Goal: Check status: Check status

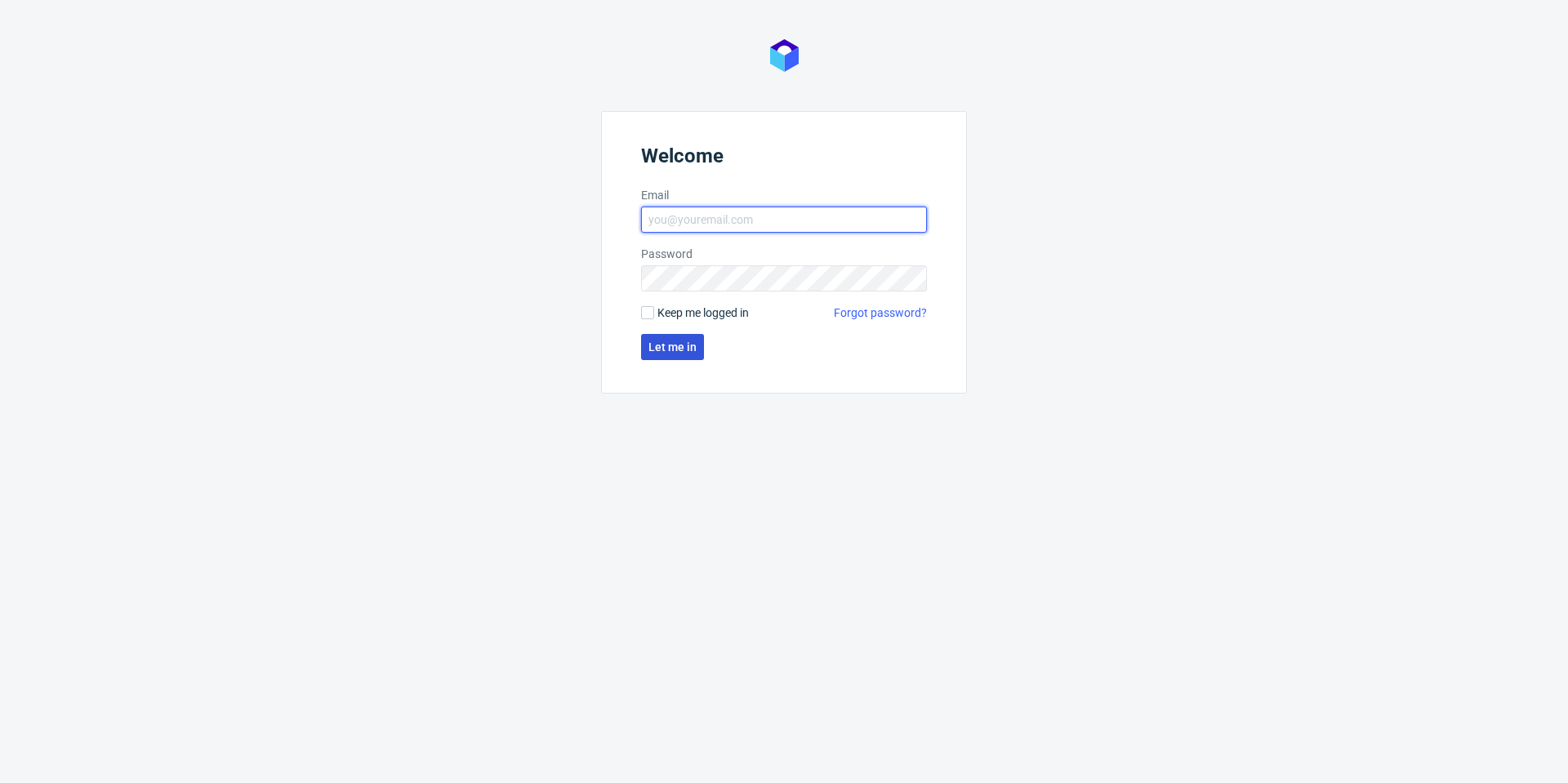
type input "[PERSON_NAME][EMAIL_ADDRESS][PERSON_NAME][DOMAIN_NAME]"
click at [692, 351] on span "Let me in" at bounding box center [672, 347] width 48 height 11
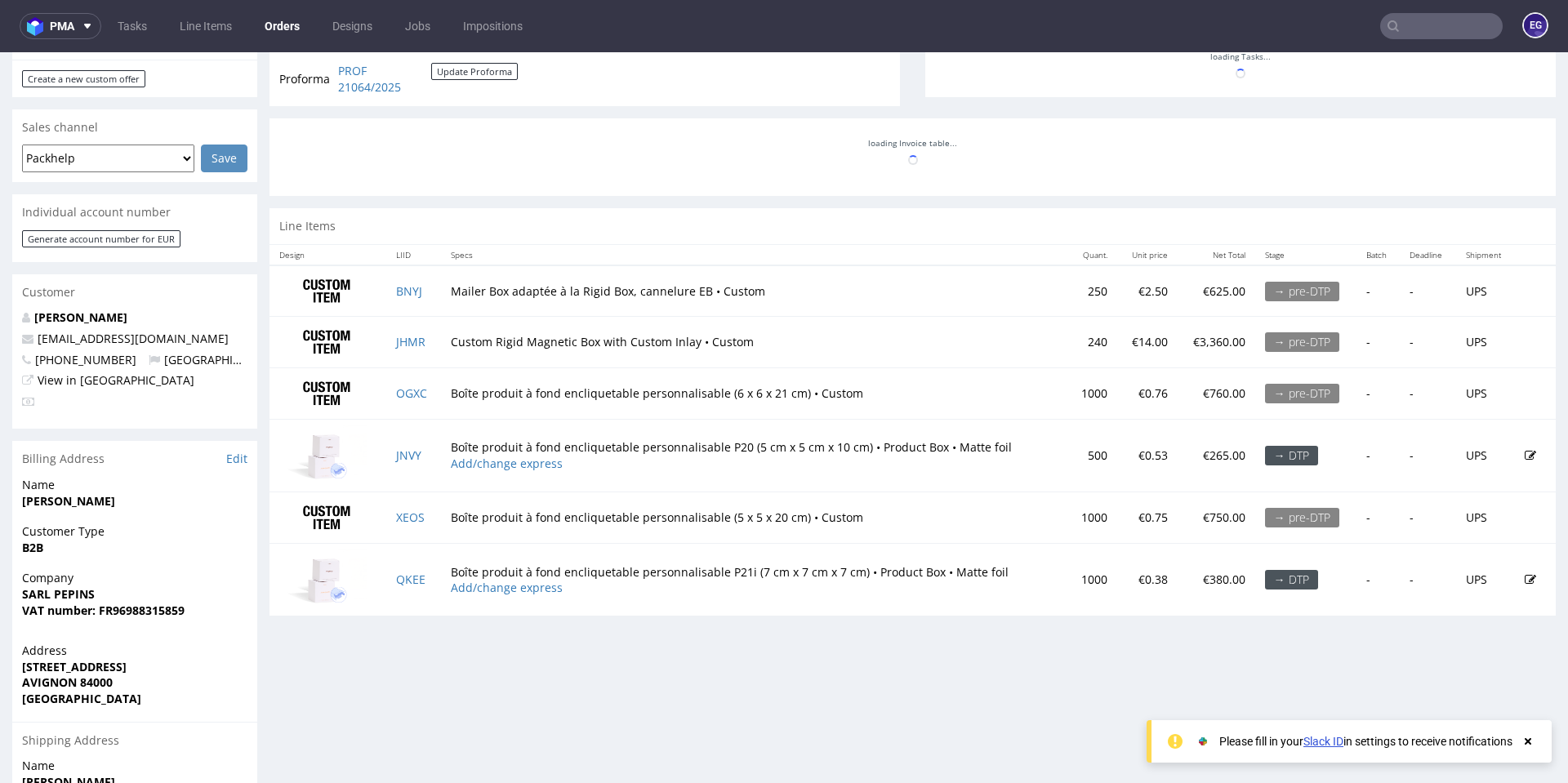
scroll to position [654, 0]
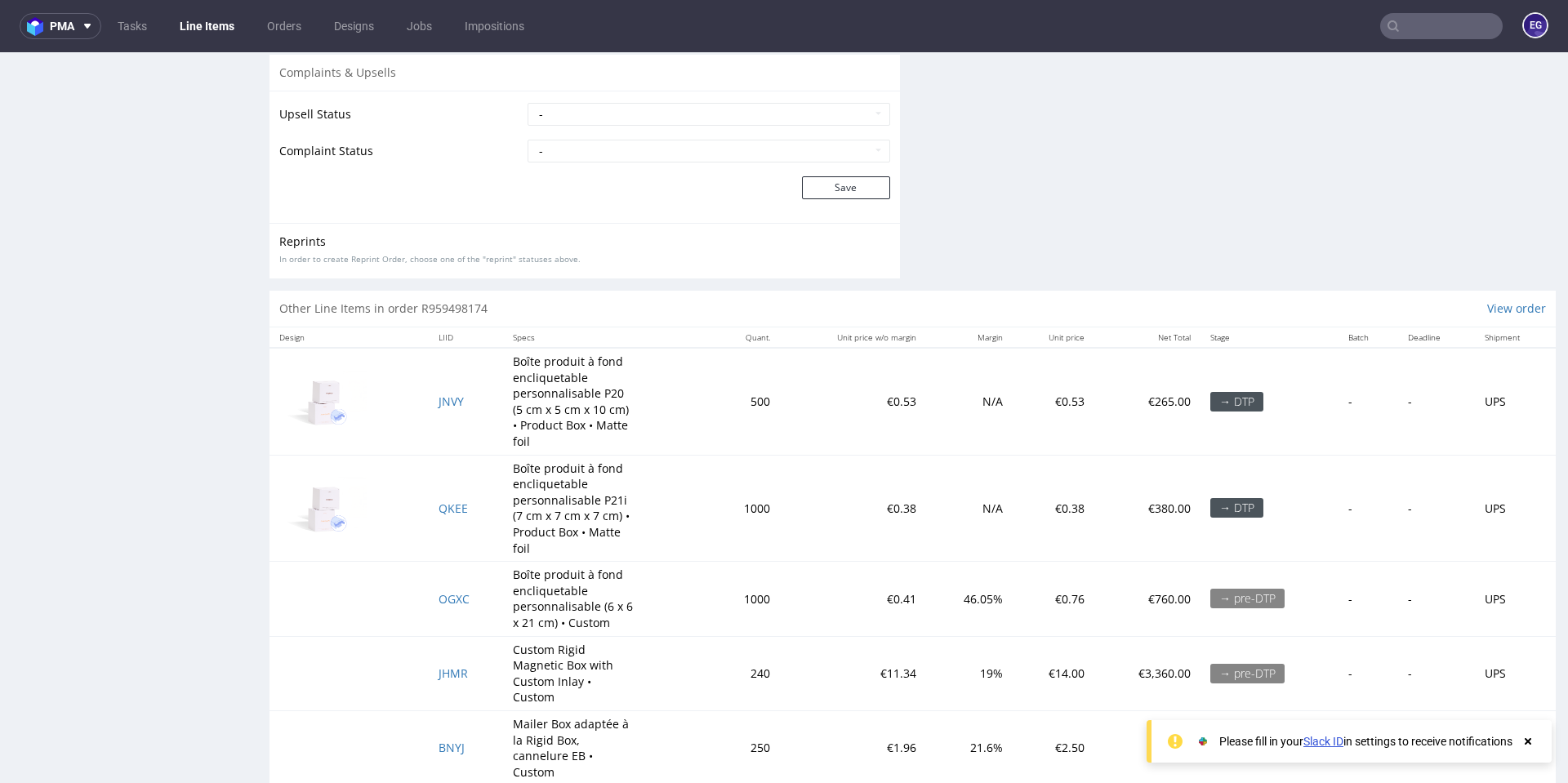
scroll to position [1363, 0]
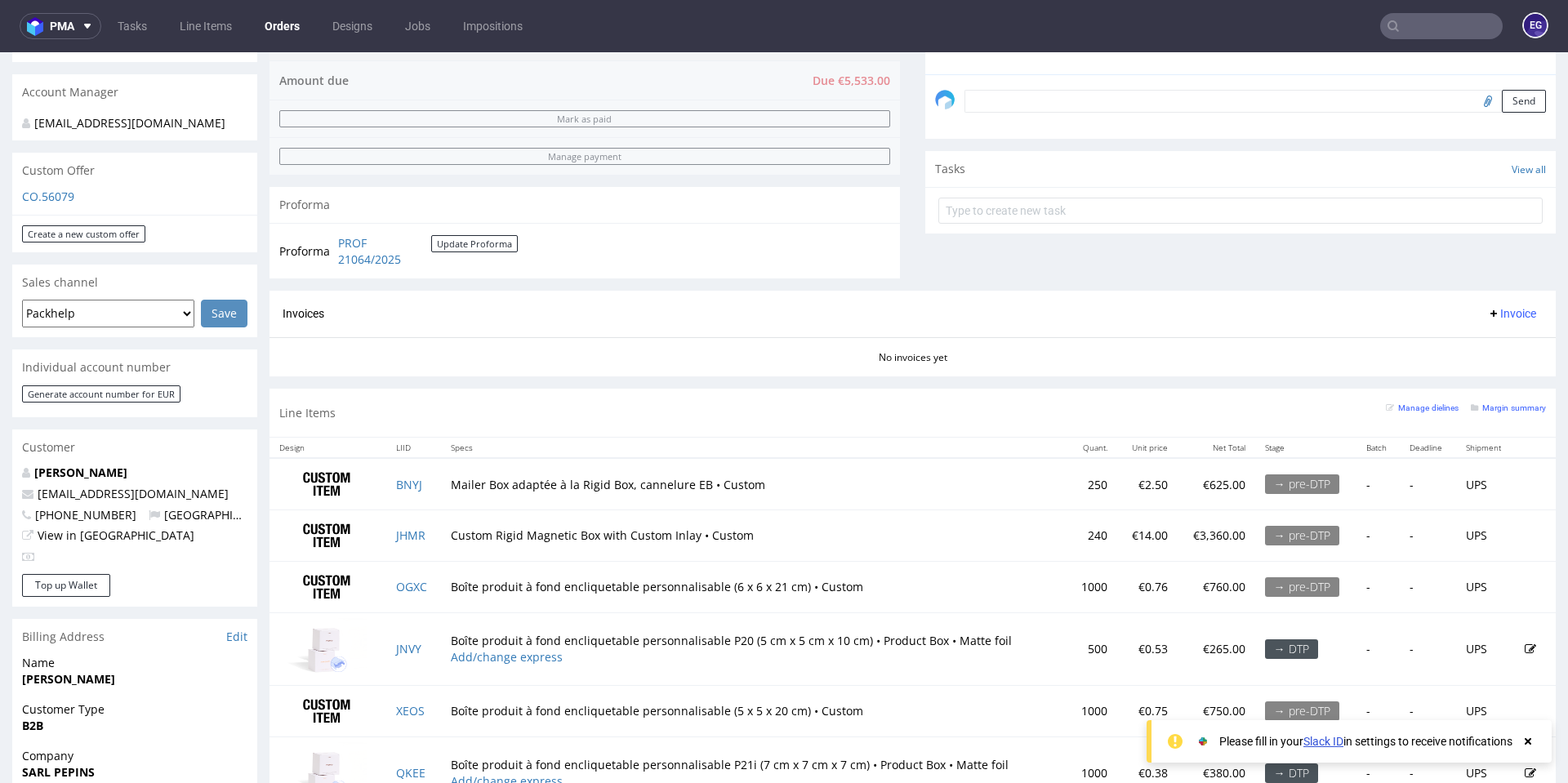
scroll to position [490, 0]
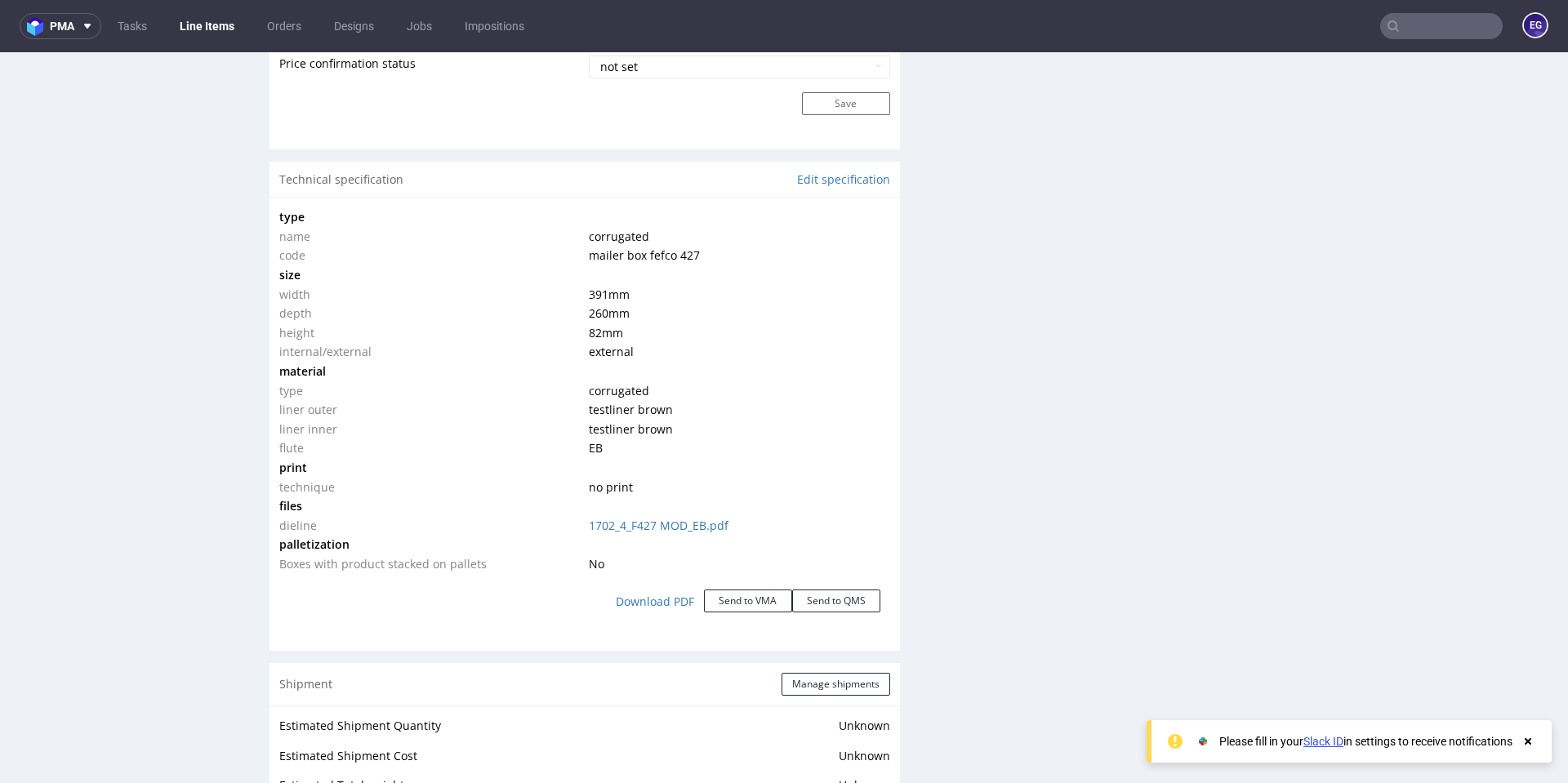
scroll to position [1432, 0]
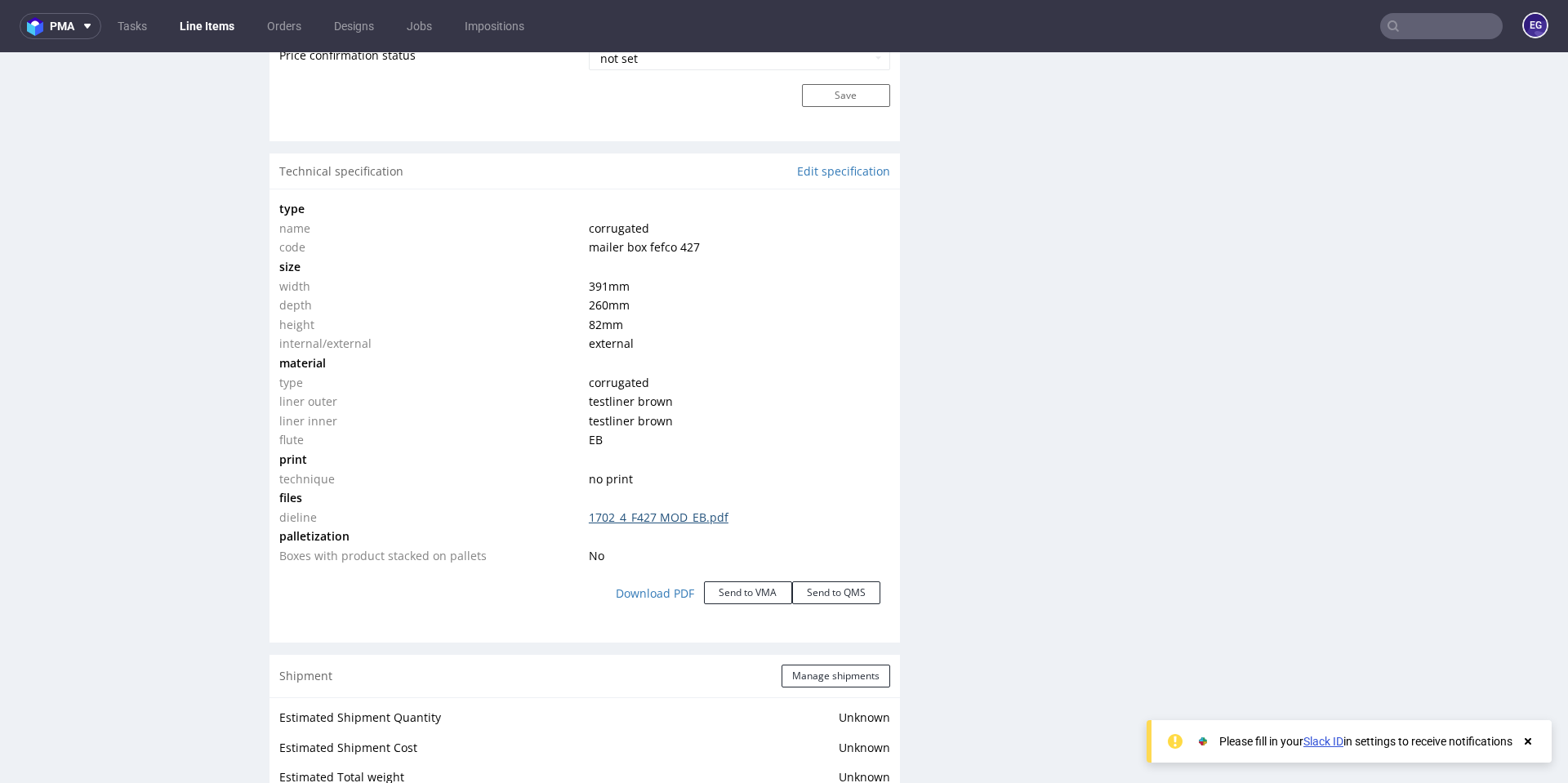
click at [646, 516] on link "1702_4_F427 MOD_EB.pdf" at bounding box center [659, 518] width 140 height 16
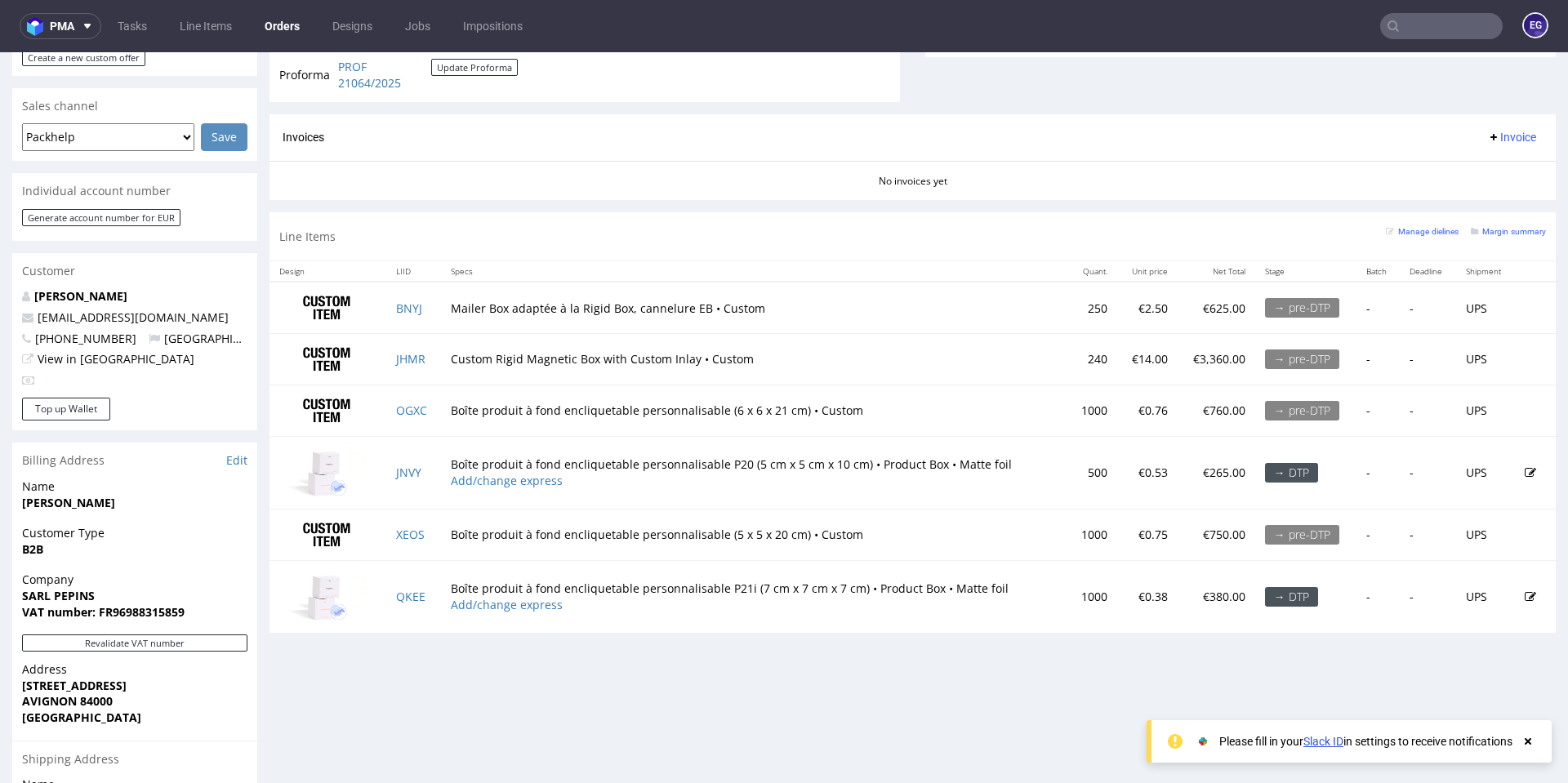
scroll to position [654, 0]
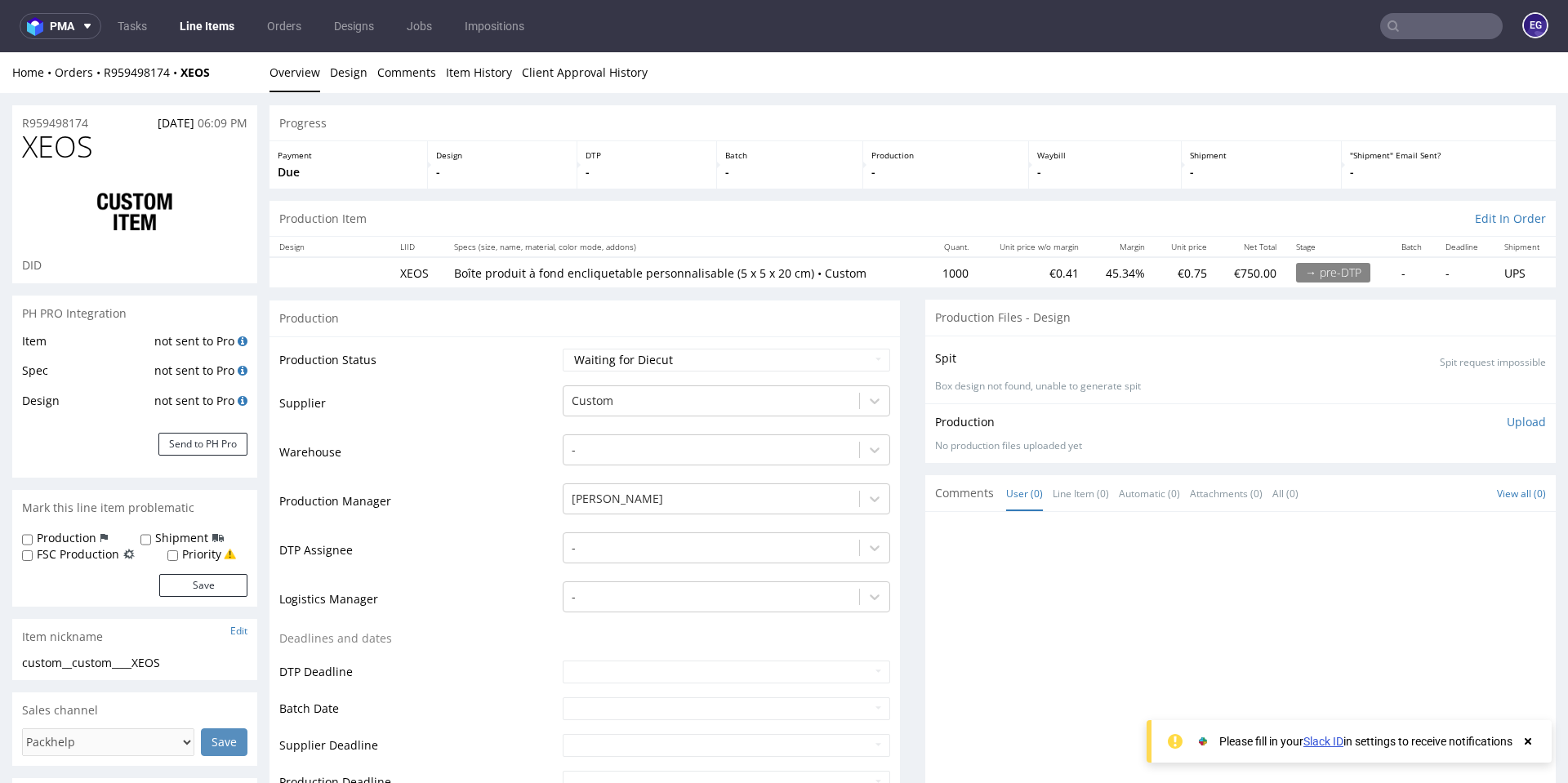
click at [1530, 741] on use at bounding box center [1528, 741] width 6 height 6
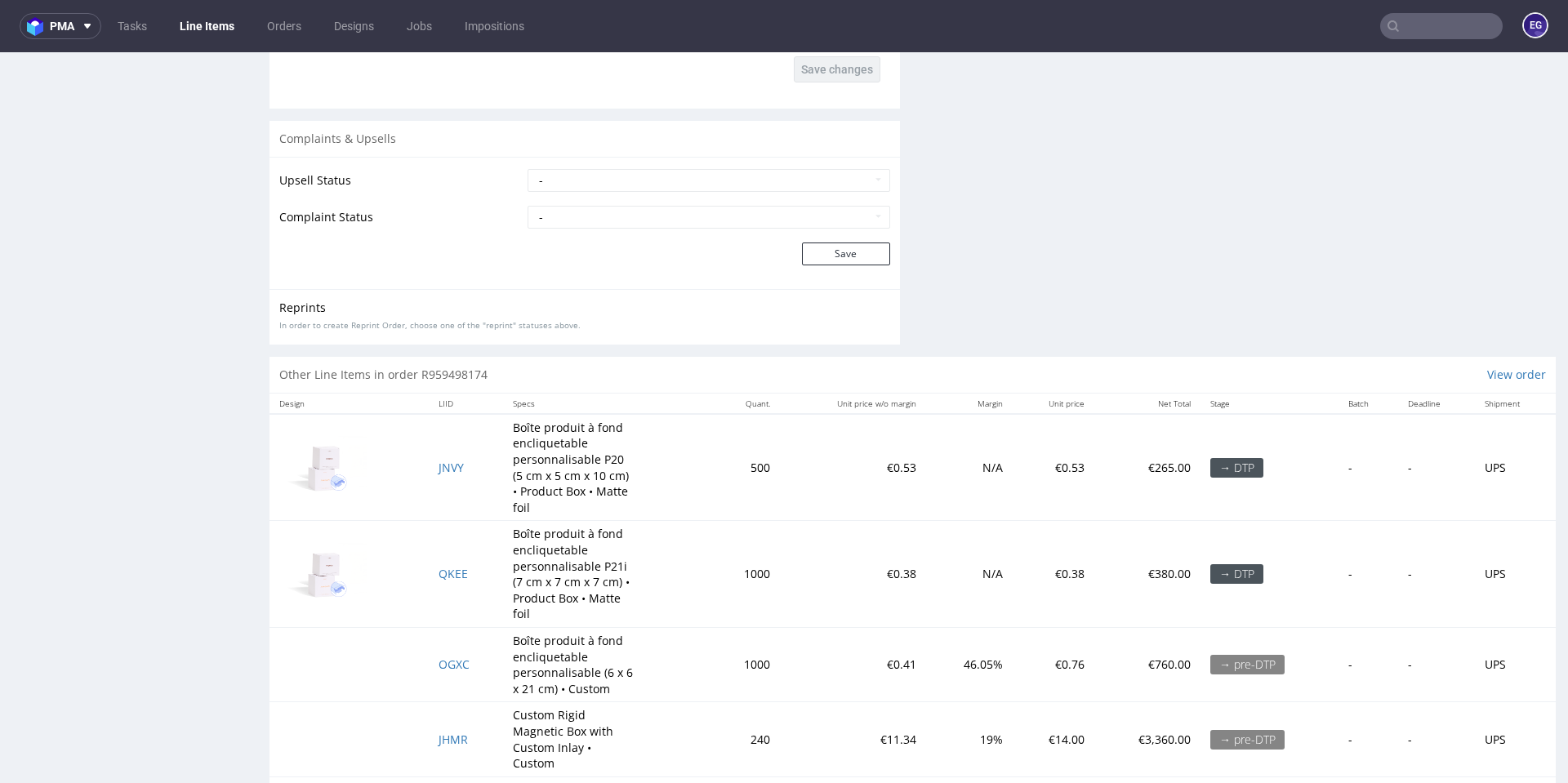
scroll to position [2921, 0]
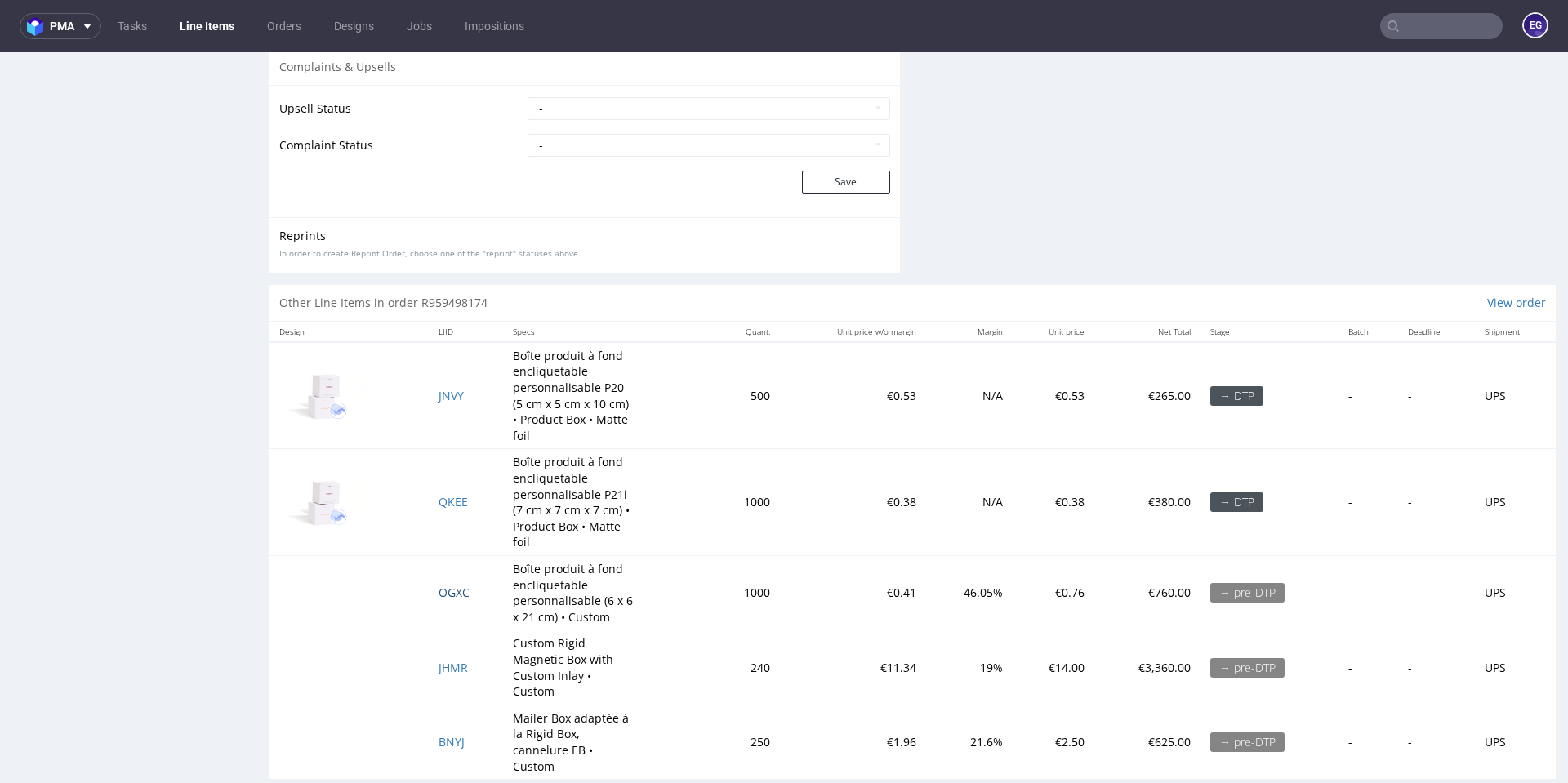
click at [447, 593] on span "OGXC" at bounding box center [453, 593] width 31 height 16
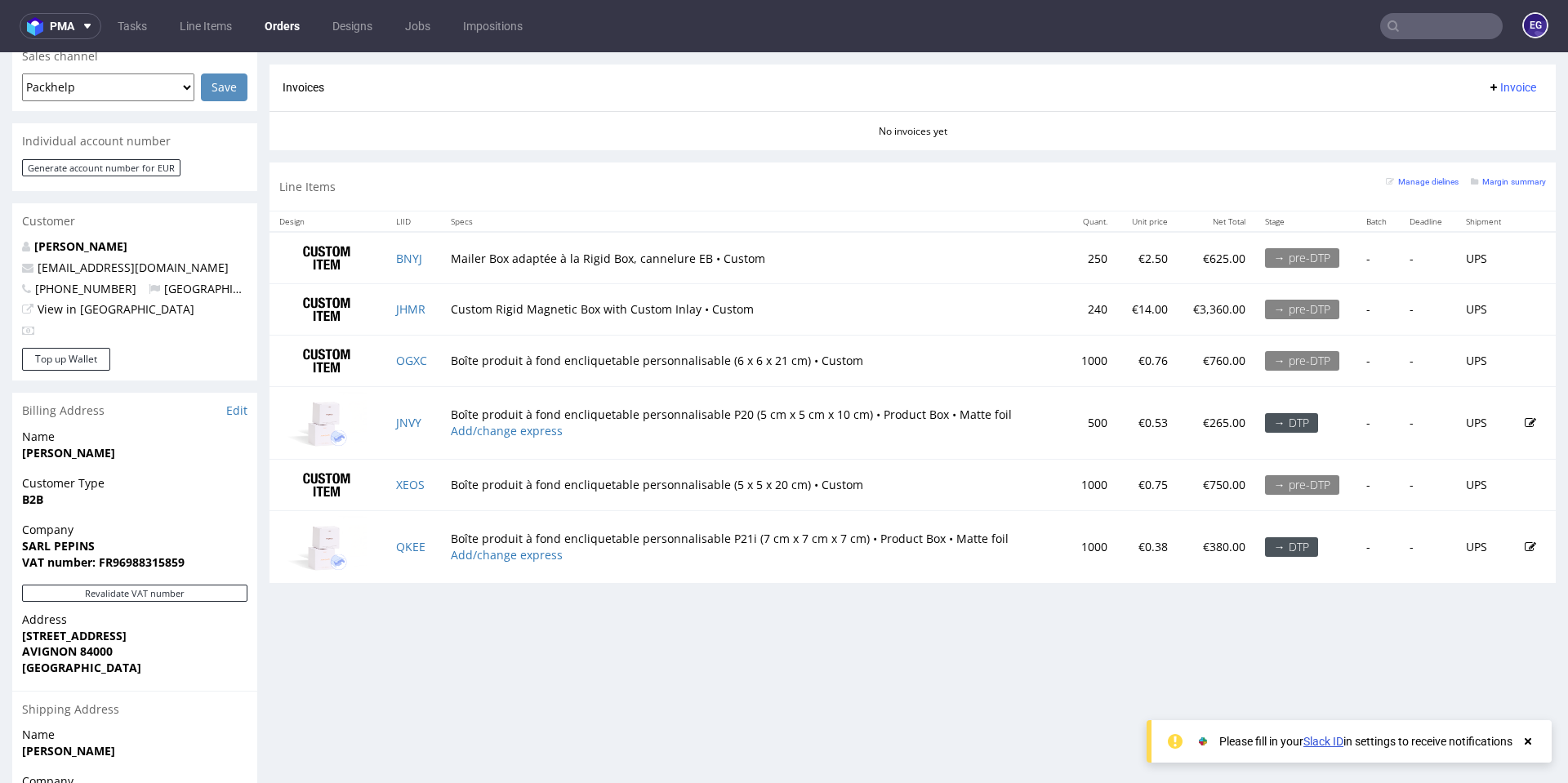
scroll to position [606, 0]
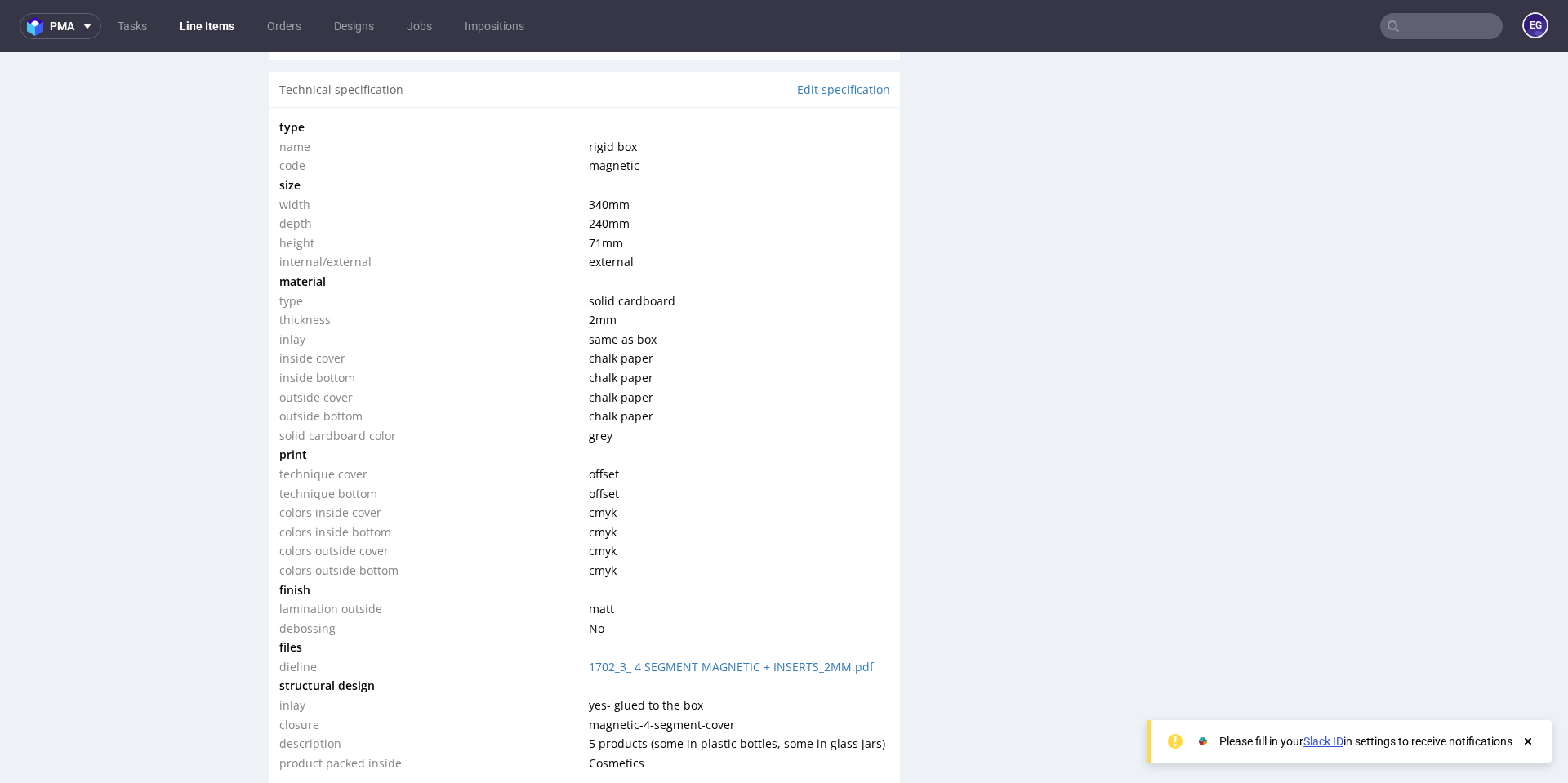
scroll to position [1677, 0]
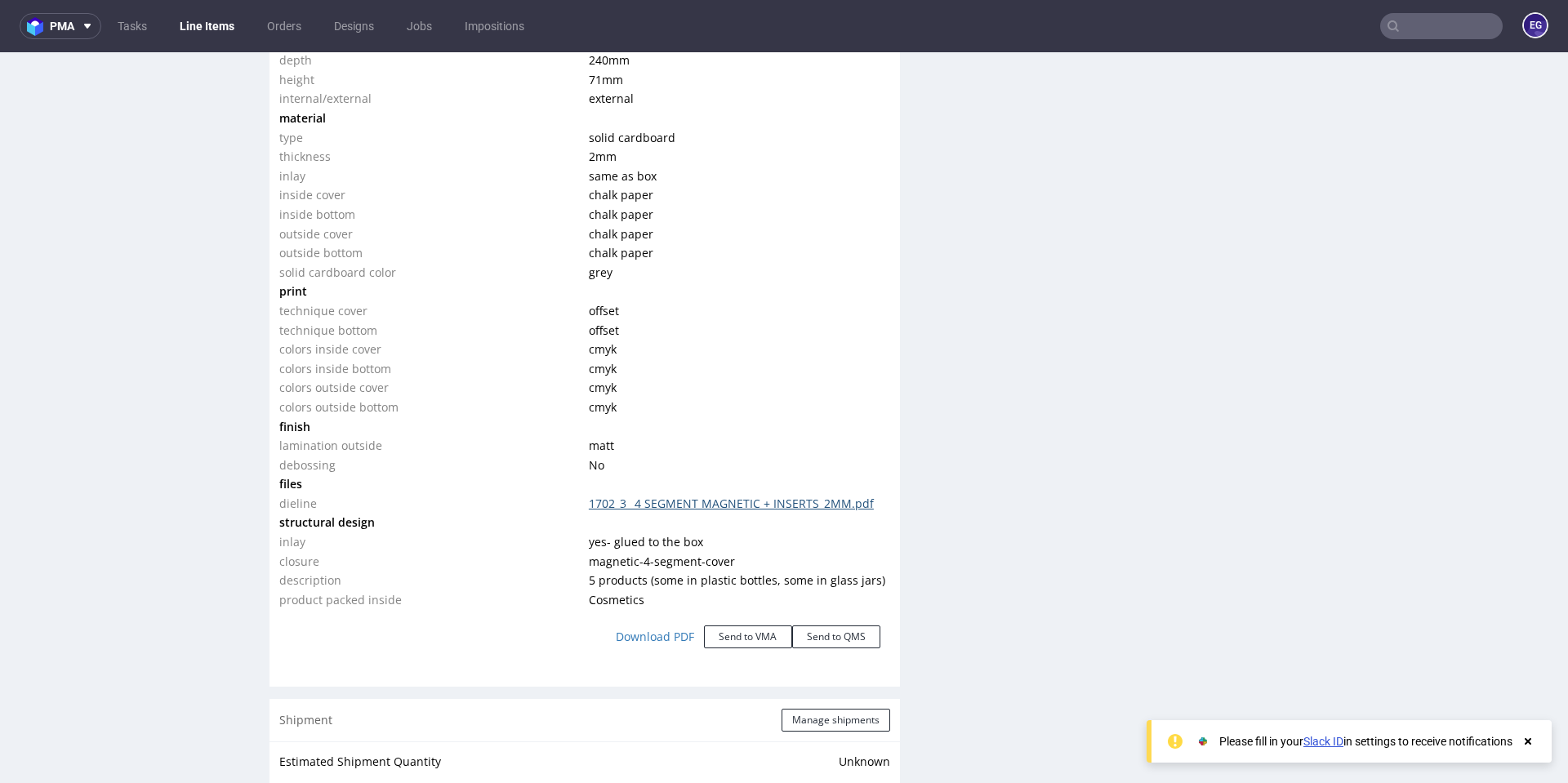
click at [645, 507] on link "1702_3_ 4 SEGMENT MAGNETIC + INSERTS_2MM.pdf" at bounding box center [732, 504] width 285 height 16
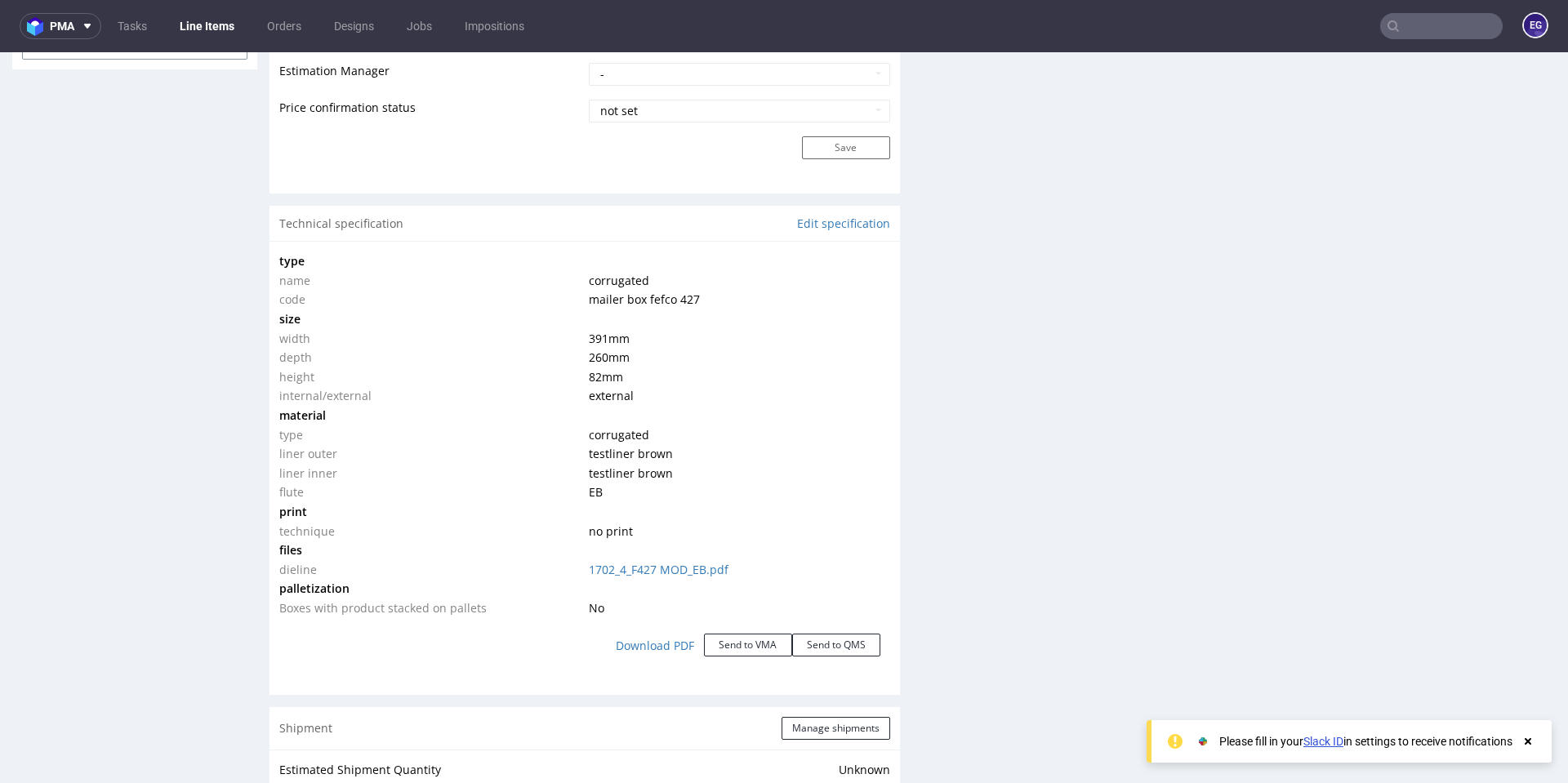
scroll to position [1405, 0]
